Goal: Find contact information: Find contact information

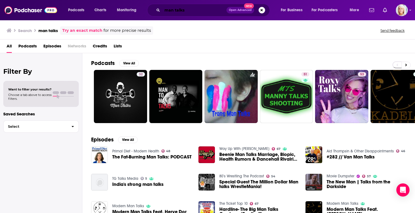
click at [174, 10] on input "man talks" at bounding box center [194, 10] width 64 height 9
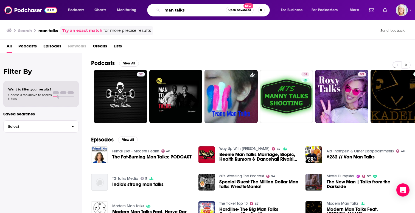
click at [174, 10] on input "man talks" at bounding box center [194, 10] width 64 height 9
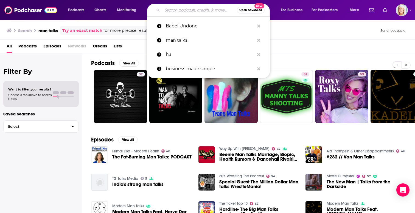
paste input "H3 Leadership"
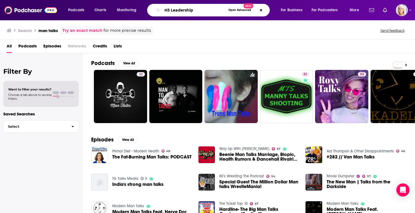
type input "H3 Leadership"
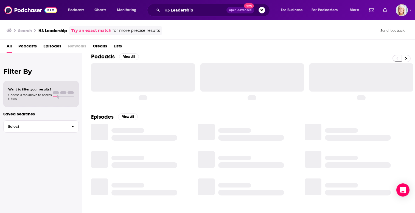
scroll to position [10, 0]
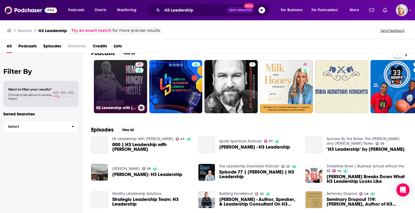
click at [116, 83] on link "47 H3 Leadership with [PERSON_NAME]" at bounding box center [120, 86] width 53 height 53
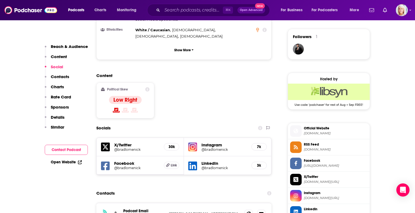
scroll to position [392, 0]
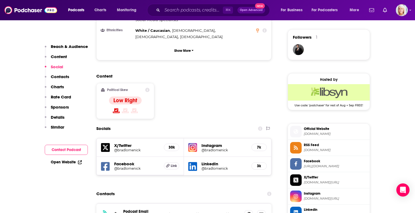
click at [125, 108] on icon at bounding box center [125, 110] width 7 height 5
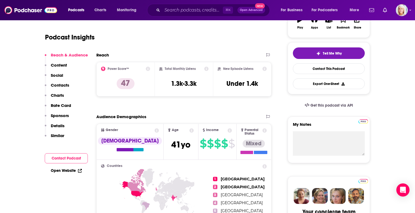
scroll to position [0, 0]
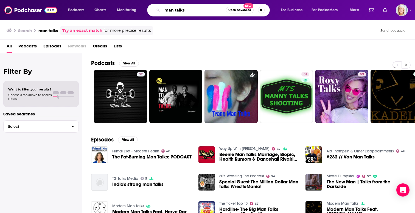
click at [178, 12] on input "man talks" at bounding box center [194, 10] width 64 height 9
click at [172, 9] on input "man talks" at bounding box center [194, 10] width 64 height 9
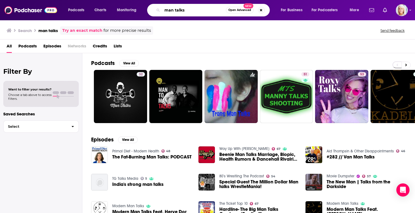
paste input "Casados y Complicado"
type input "Casados y Complicados"
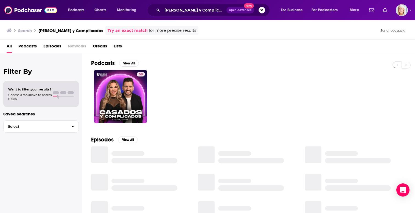
scroll to position [6, 0]
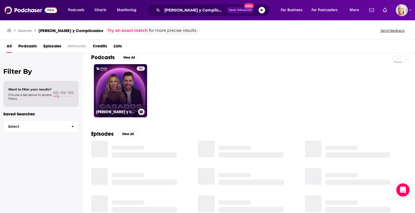
click at [115, 86] on link "50 Casados y complicados, con Santi y Laurita" at bounding box center [120, 90] width 53 height 53
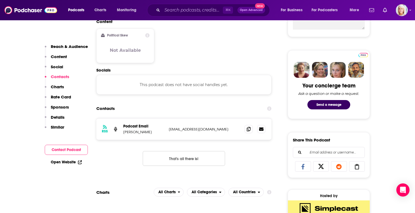
scroll to position [232, 0]
click at [249, 129] on icon at bounding box center [249, 128] width 4 height 4
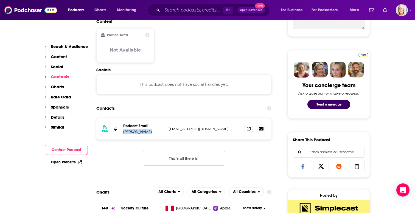
drag, startPoint x: 148, startPoint y: 133, endPoint x: 124, endPoint y: 133, distance: 23.6
click at [124, 133] on p "Daniela Kosan" at bounding box center [143, 131] width 41 height 5
copy p "Daniela Kosan"
click at [249, 130] on icon at bounding box center [249, 128] width 4 height 4
